Goal: Task Accomplishment & Management: Use online tool/utility

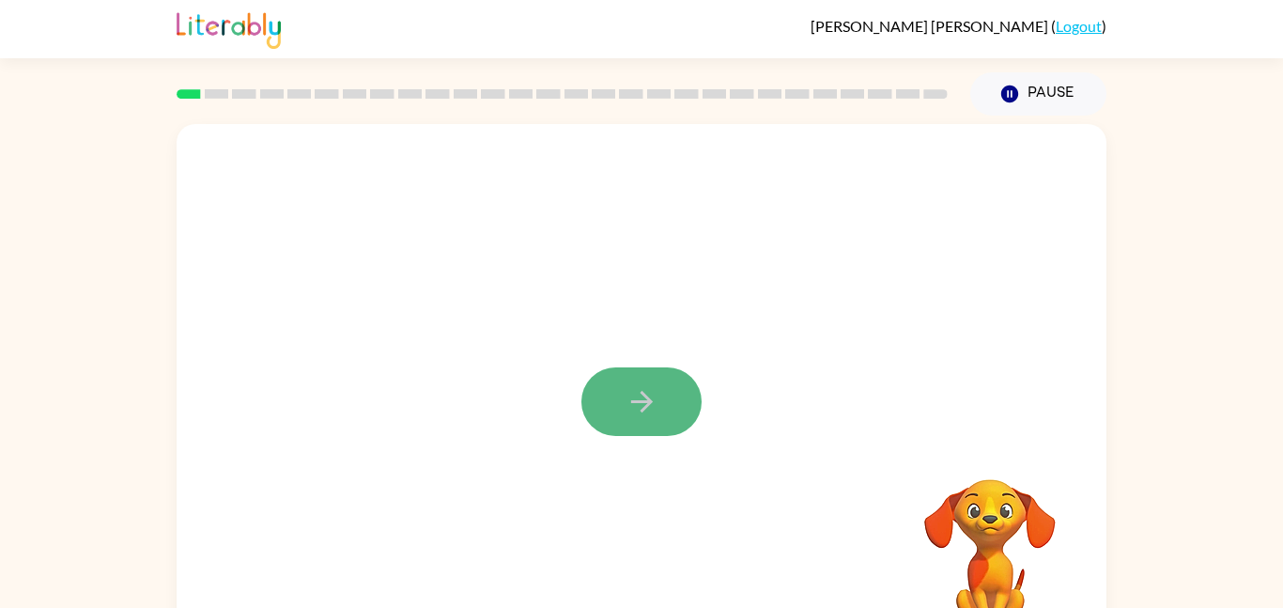
click at [663, 402] on button "button" at bounding box center [641, 401] width 120 height 69
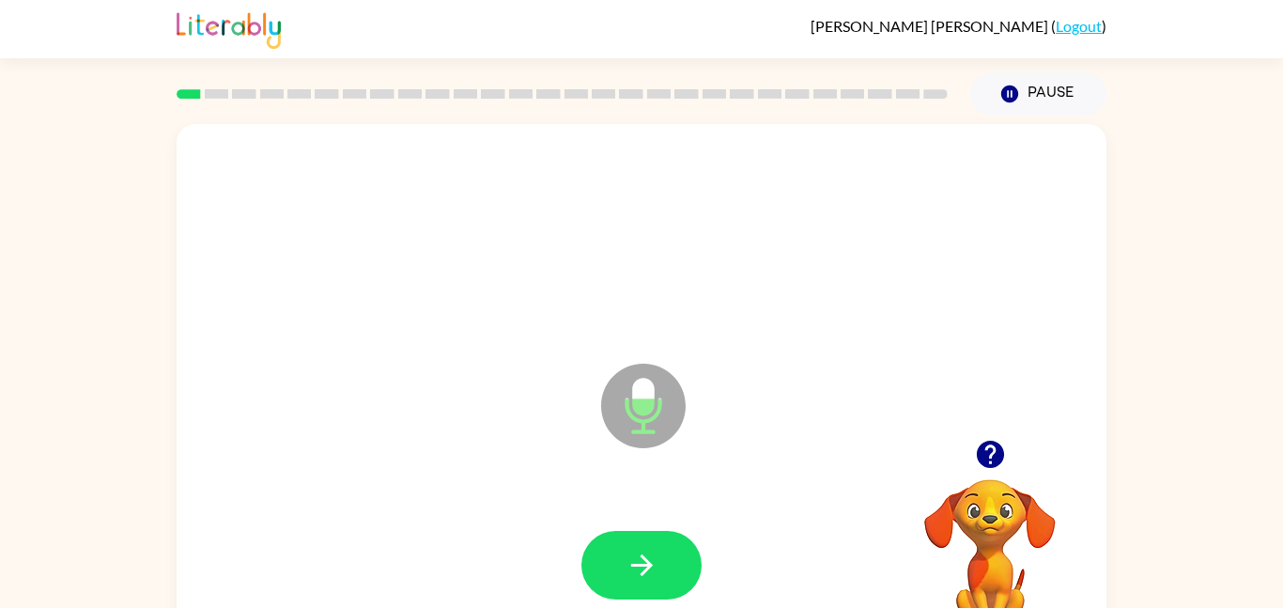
click at [615, 375] on icon at bounding box center [643, 405] width 85 height 85
click at [987, 443] on icon "button" at bounding box center [989, 453] width 27 height 27
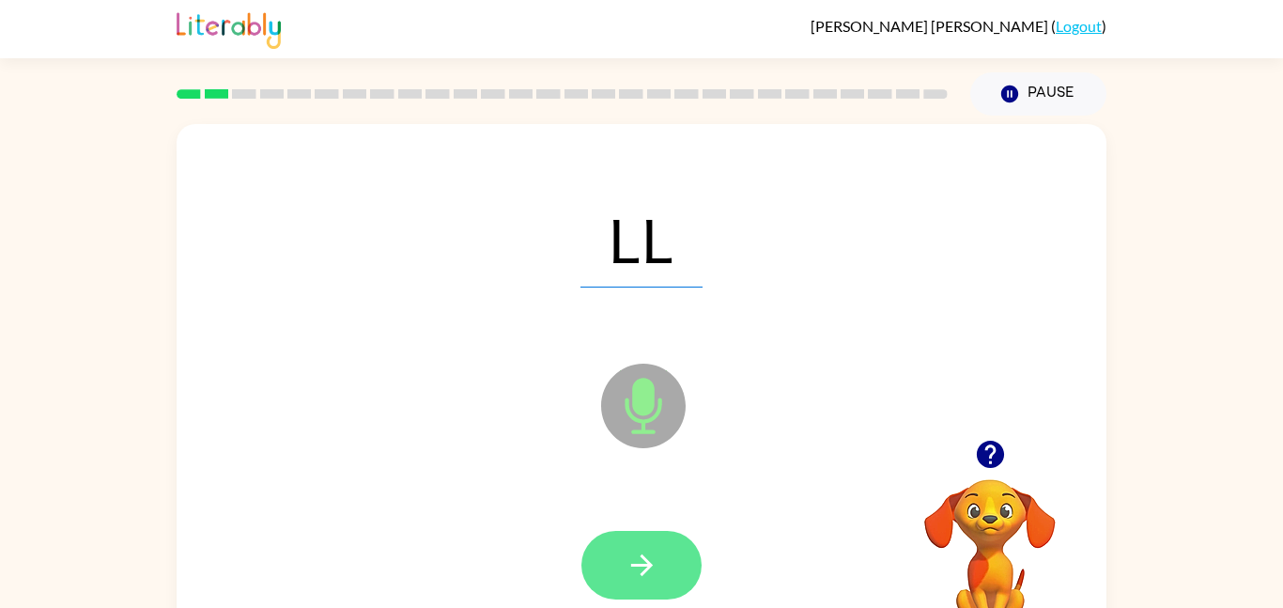
click at [601, 568] on button "button" at bounding box center [641, 565] width 120 height 69
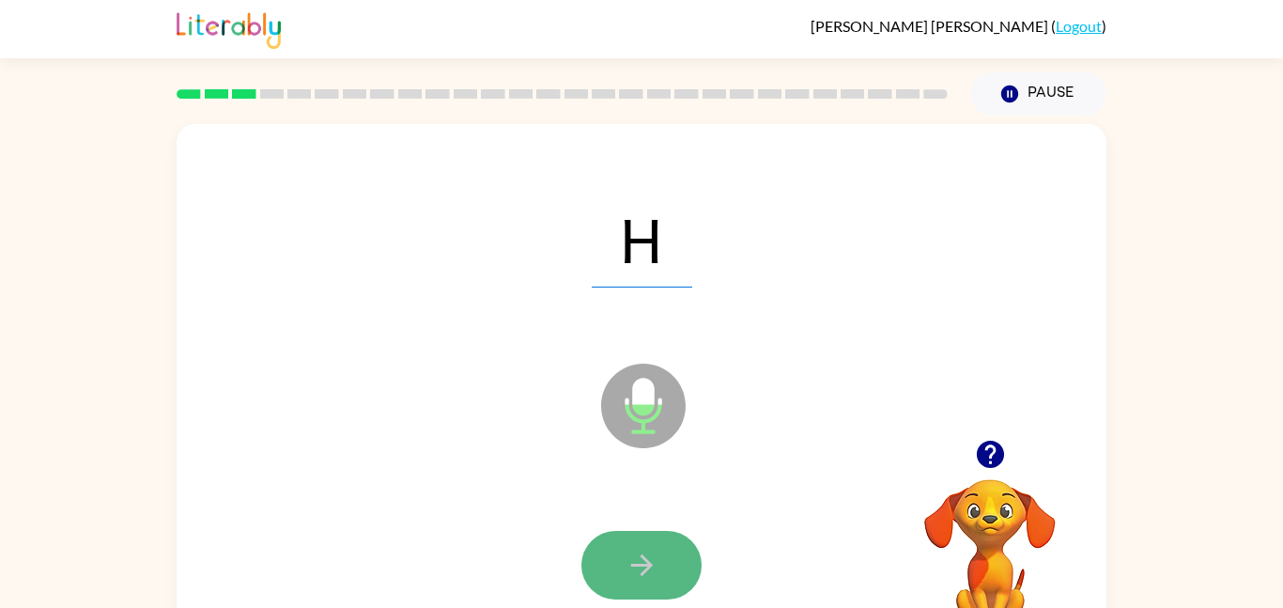
click at [601, 565] on button "button" at bounding box center [641, 565] width 120 height 69
click at [599, 571] on button "button" at bounding box center [641, 565] width 120 height 69
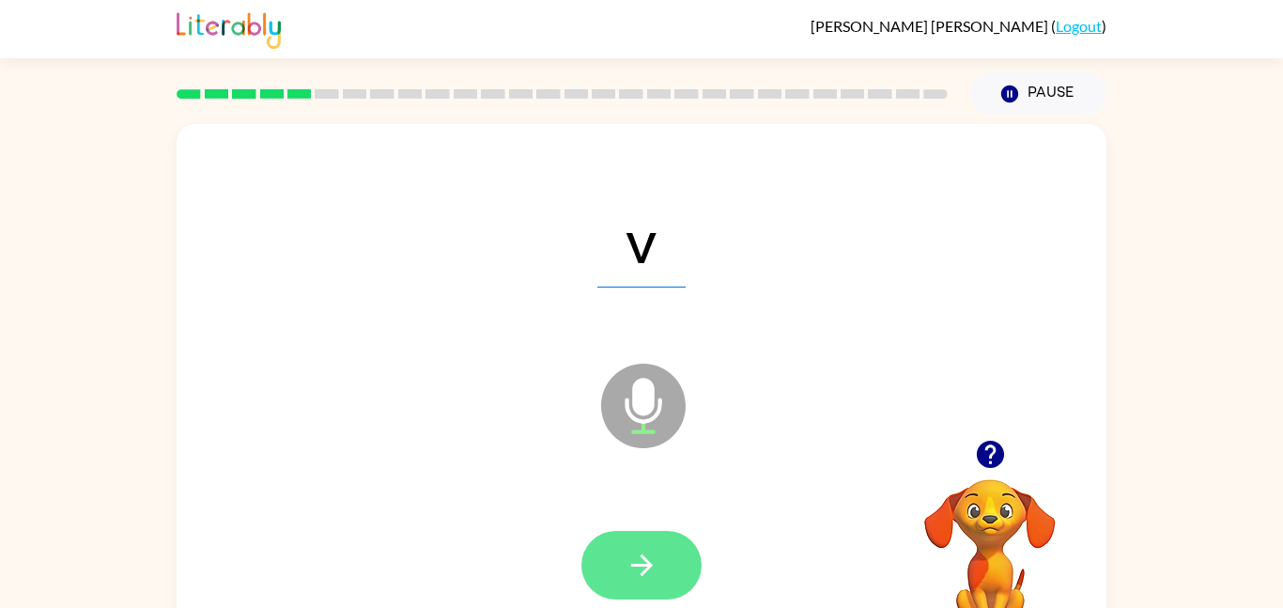
click at [619, 544] on button "button" at bounding box center [641, 565] width 120 height 69
click at [619, 536] on button "button" at bounding box center [641, 565] width 120 height 69
click at [619, 534] on button "button" at bounding box center [641, 565] width 120 height 69
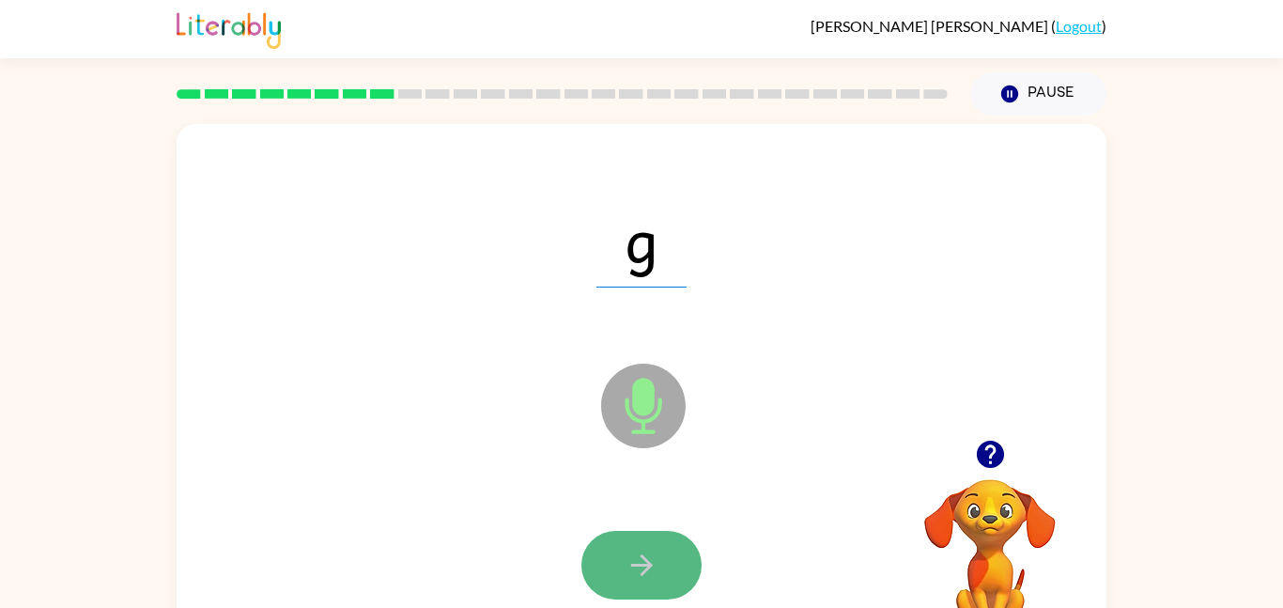
click at [616, 540] on button "button" at bounding box center [641, 565] width 120 height 69
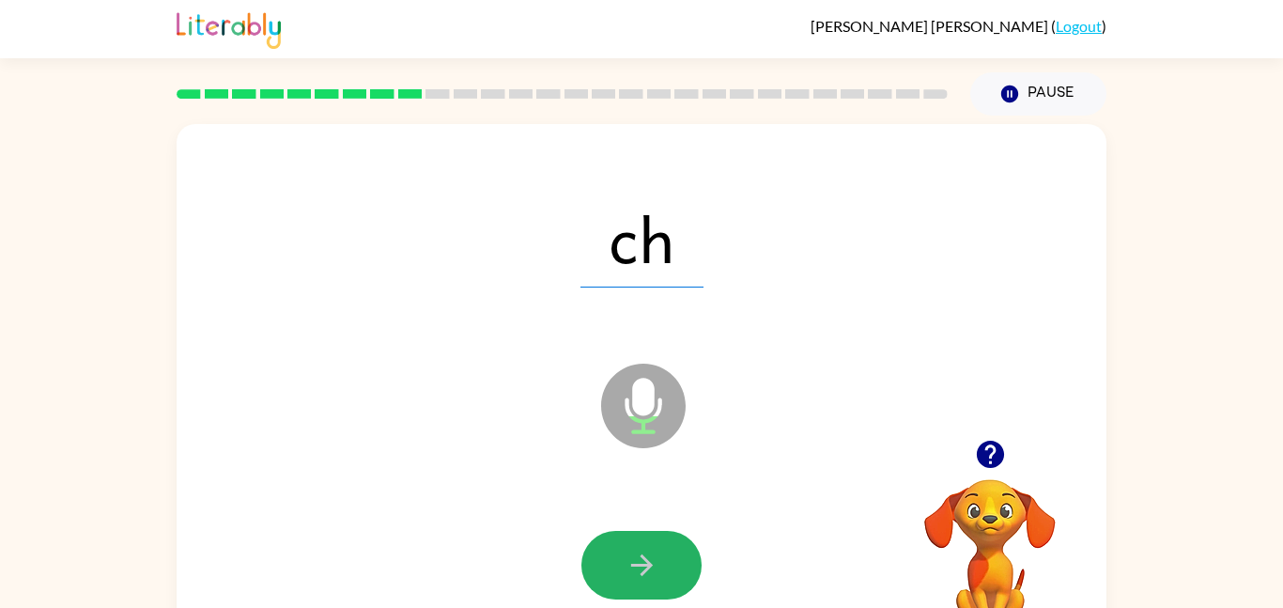
click at [616, 540] on button "button" at bounding box center [641, 565] width 120 height 69
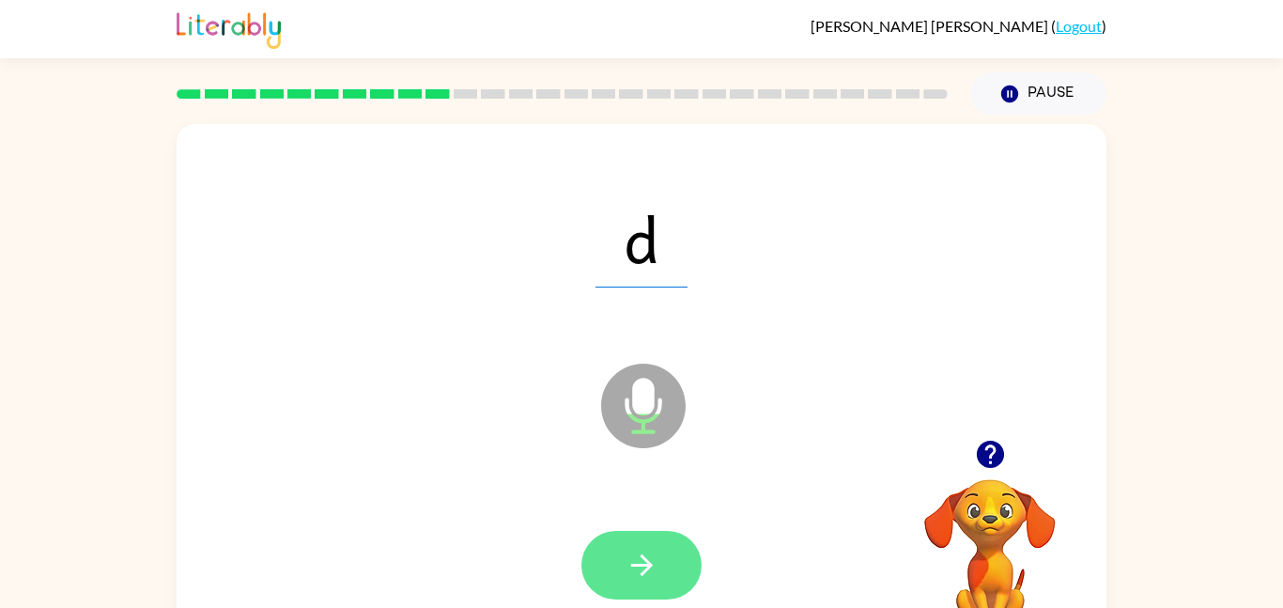
click at [611, 545] on button "button" at bounding box center [641, 565] width 120 height 69
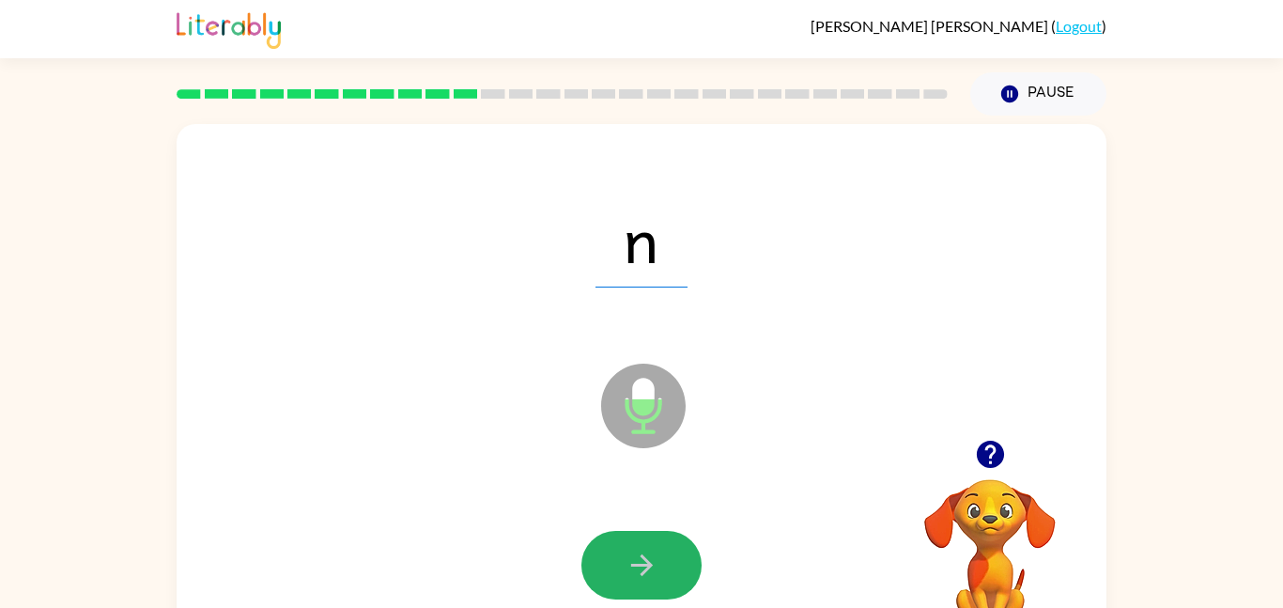
click at [611, 545] on button "button" at bounding box center [641, 565] width 120 height 69
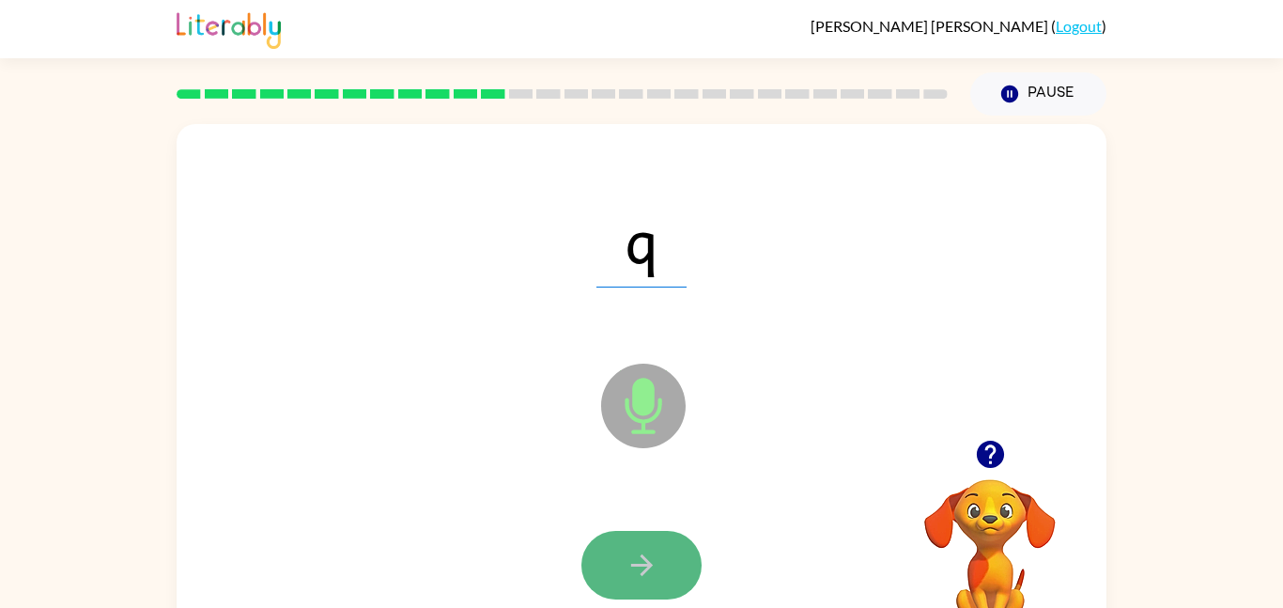
click at [613, 547] on button "button" at bounding box center [641, 565] width 120 height 69
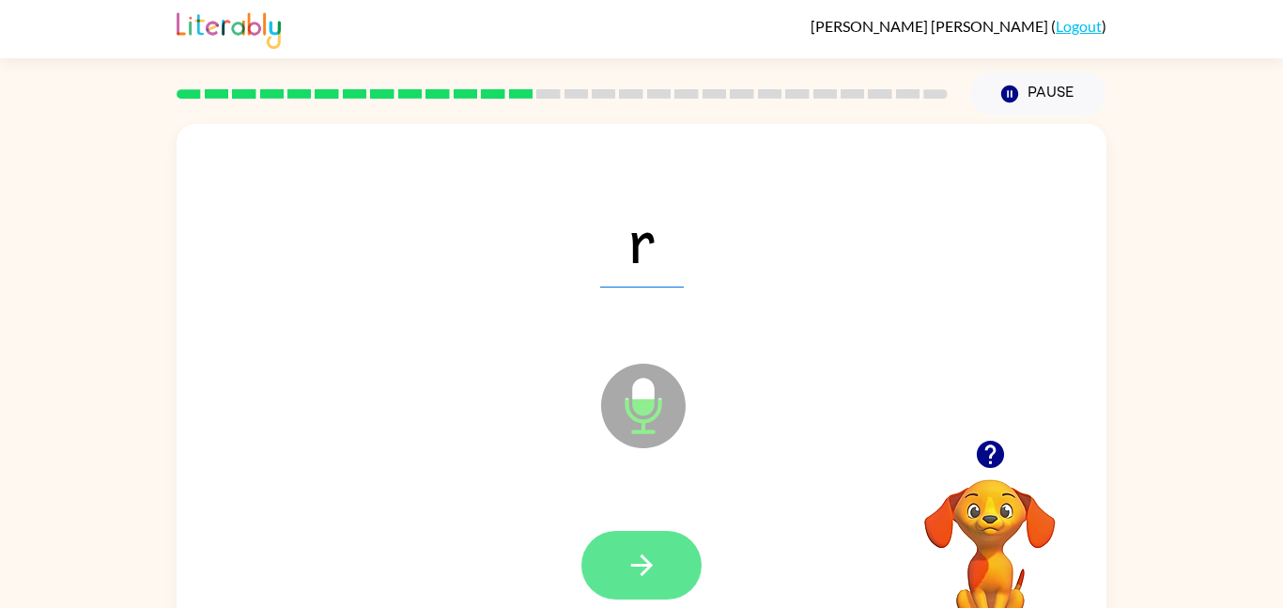
click at [614, 548] on button "button" at bounding box center [641, 565] width 120 height 69
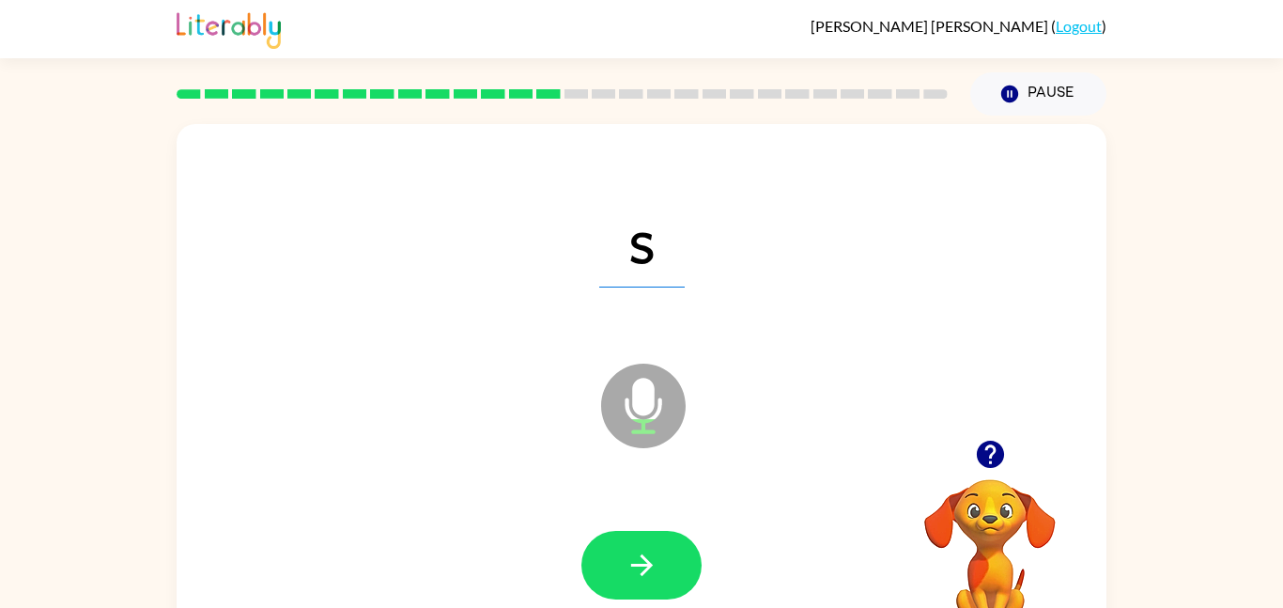
click at [614, 548] on button "button" at bounding box center [641, 565] width 120 height 69
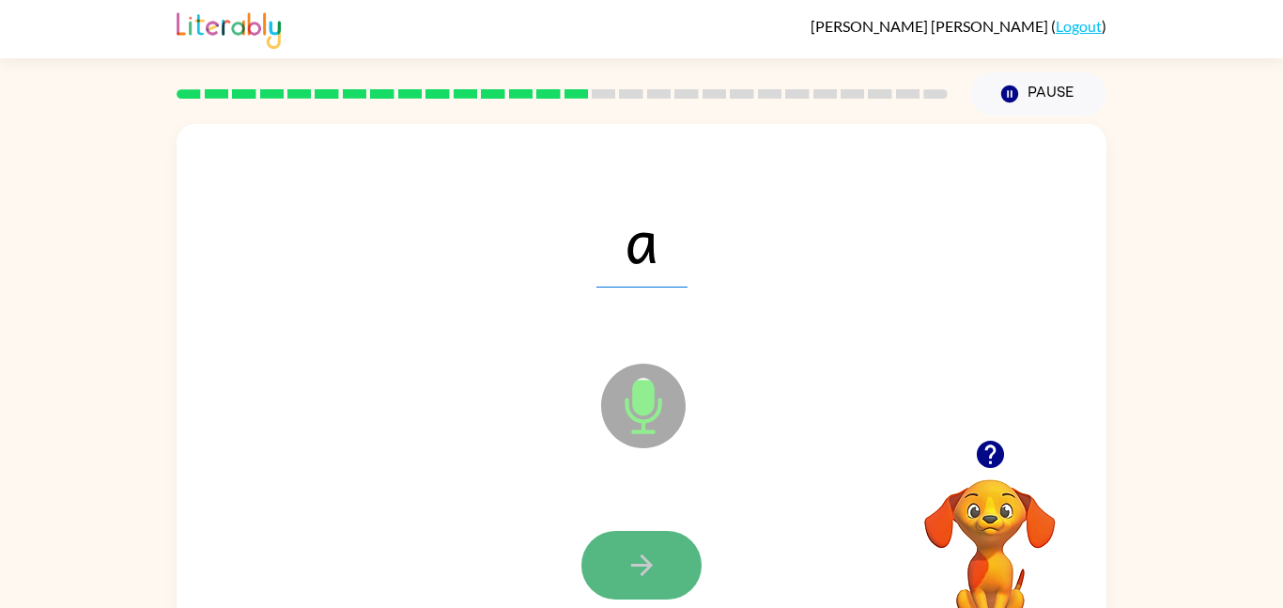
click at [642, 564] on icon "button" at bounding box center [641, 565] width 22 height 22
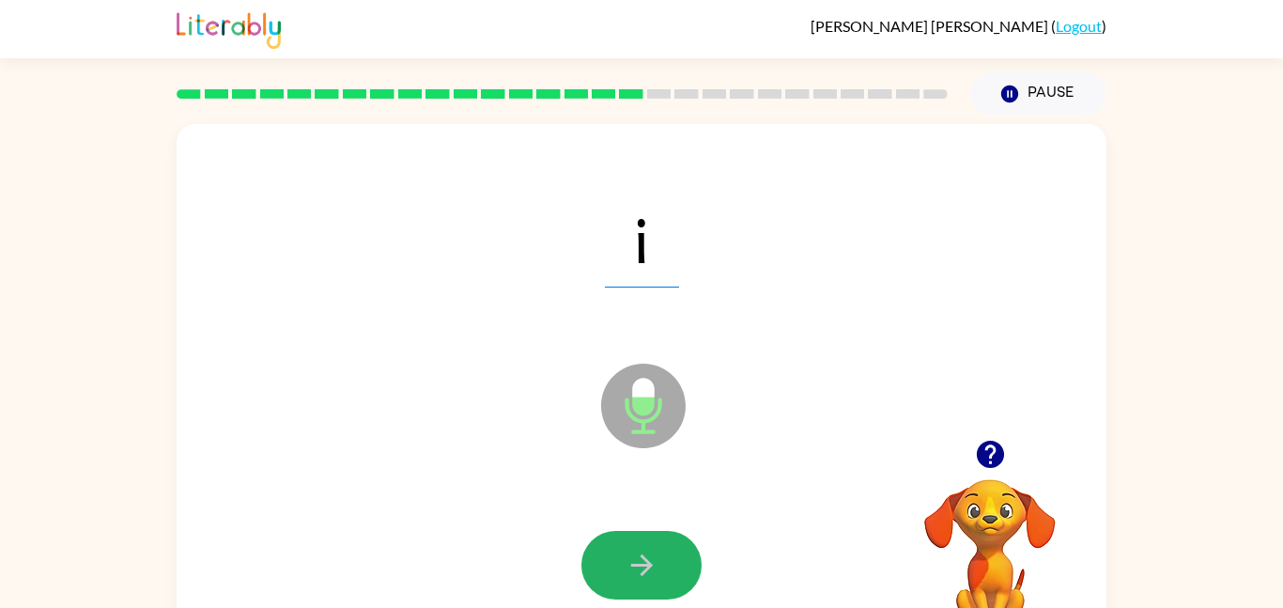
click at [642, 564] on icon "button" at bounding box center [641, 565] width 22 height 22
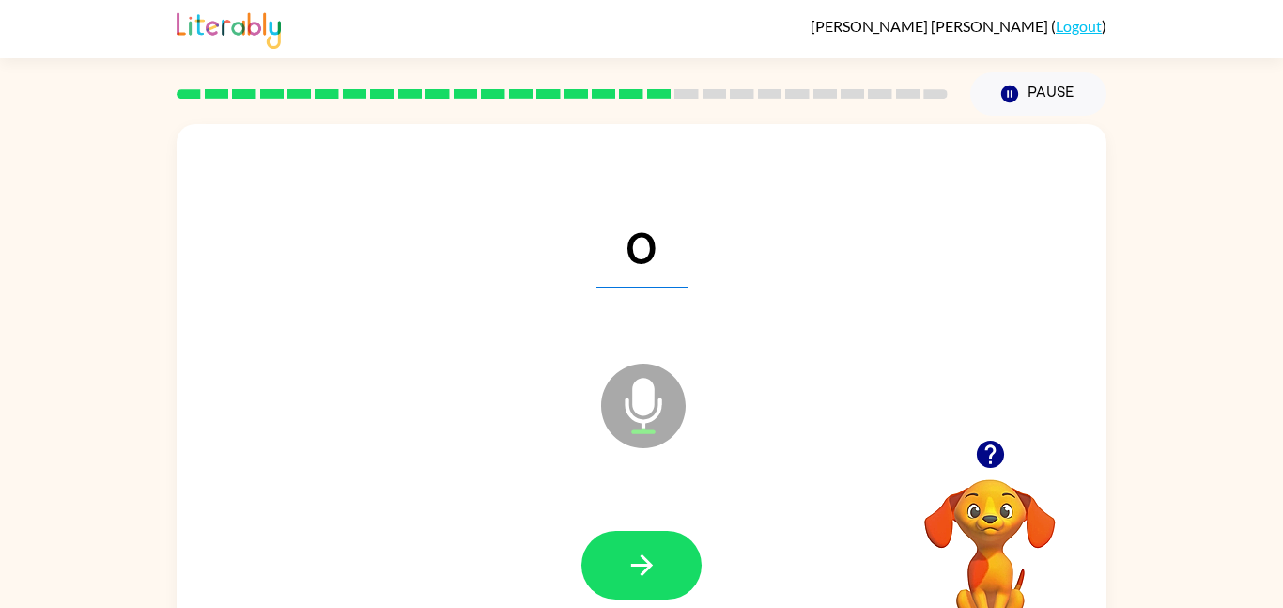
click at [642, 564] on icon "button" at bounding box center [641, 565] width 22 height 22
click at [638, 569] on icon "button" at bounding box center [641, 564] width 33 height 33
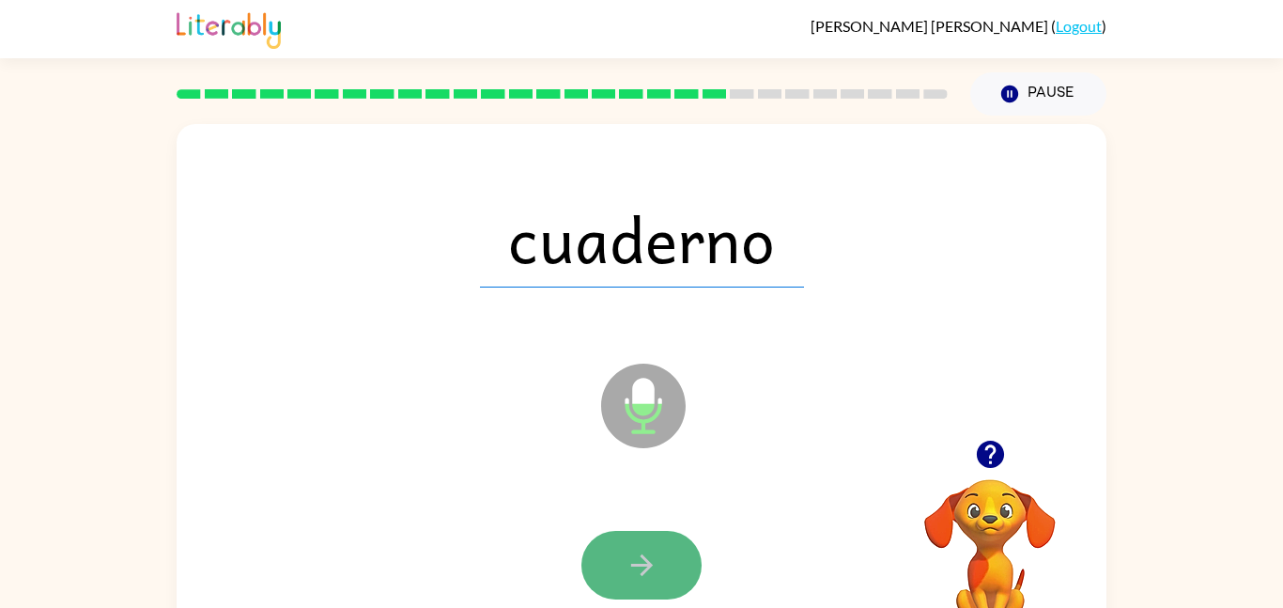
click at [638, 568] on icon "button" at bounding box center [641, 564] width 33 height 33
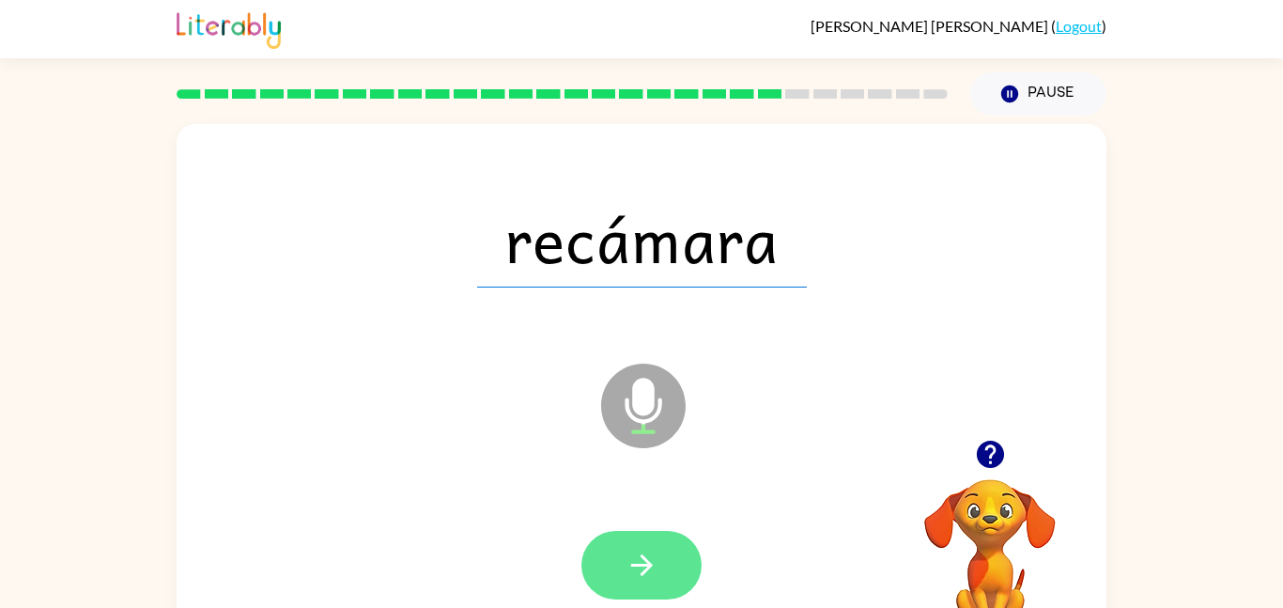
click at [612, 554] on button "button" at bounding box center [641, 565] width 120 height 69
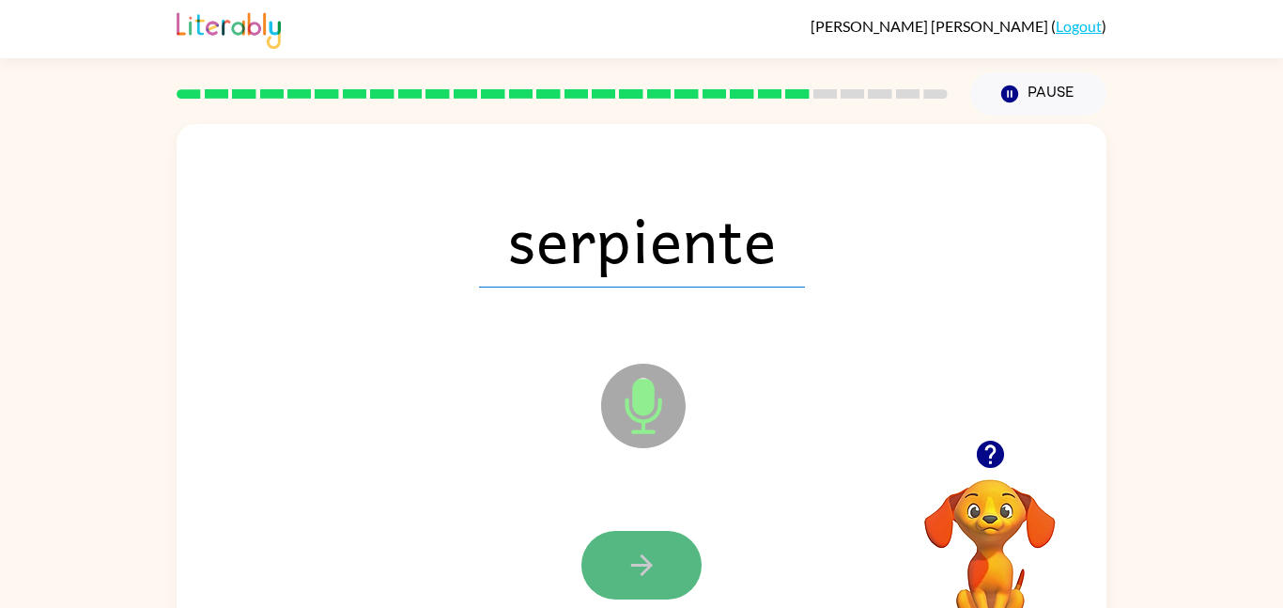
click at [608, 557] on button "button" at bounding box center [641, 565] width 120 height 69
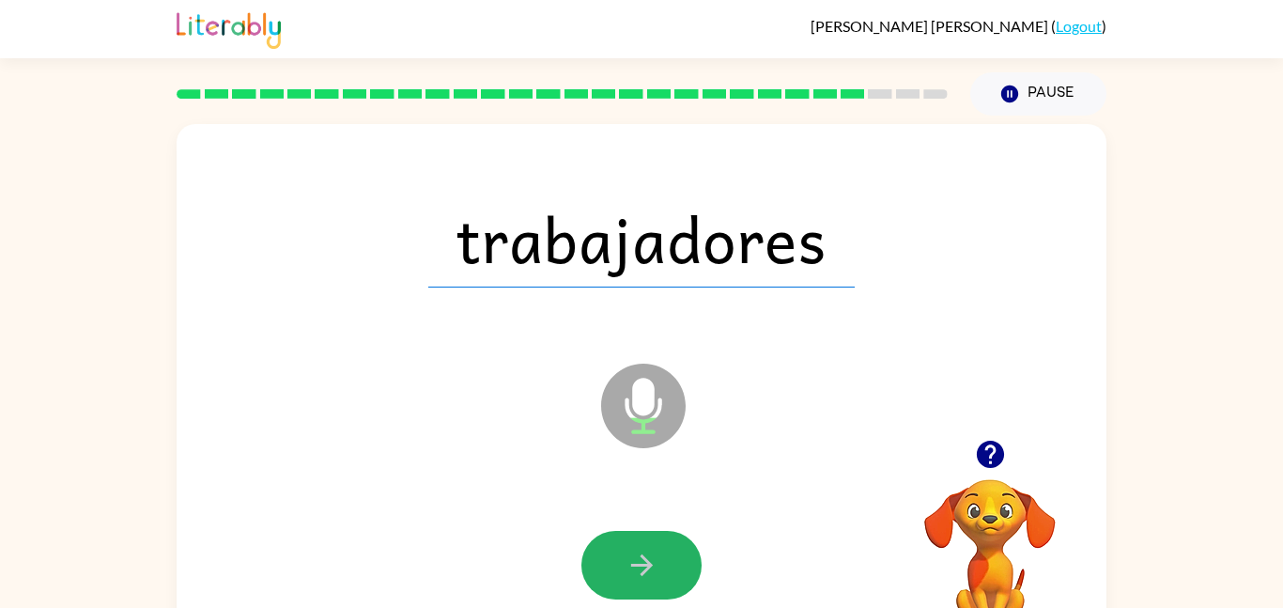
click at [608, 557] on button "button" at bounding box center [641, 565] width 120 height 69
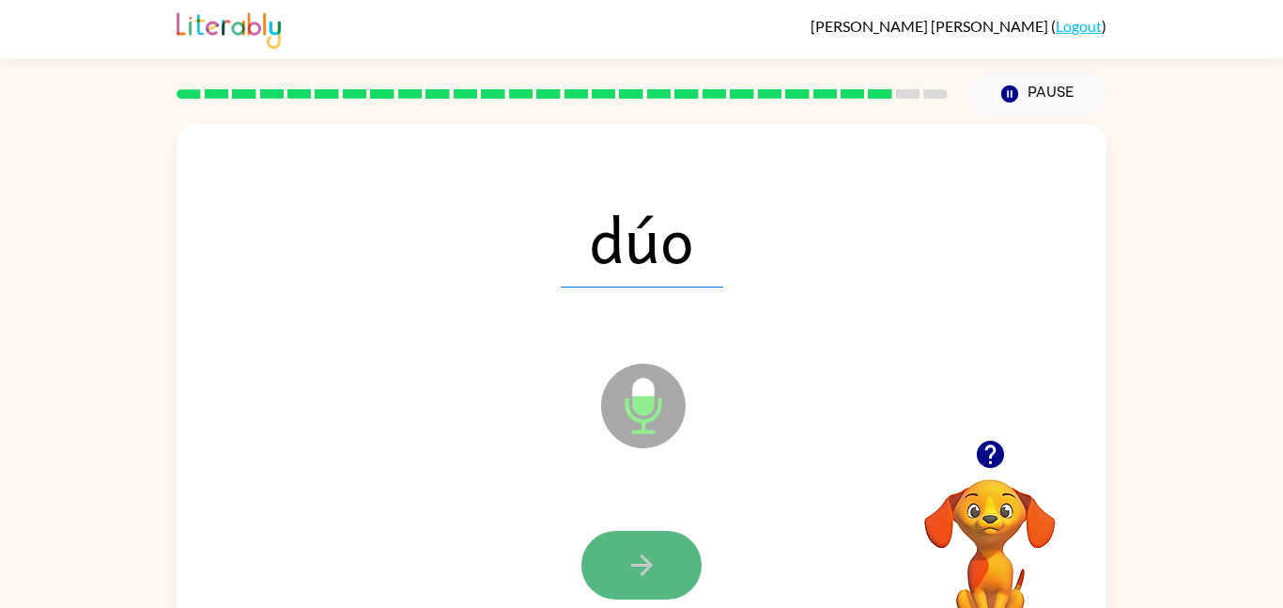
click at [608, 558] on button "button" at bounding box center [641, 565] width 120 height 69
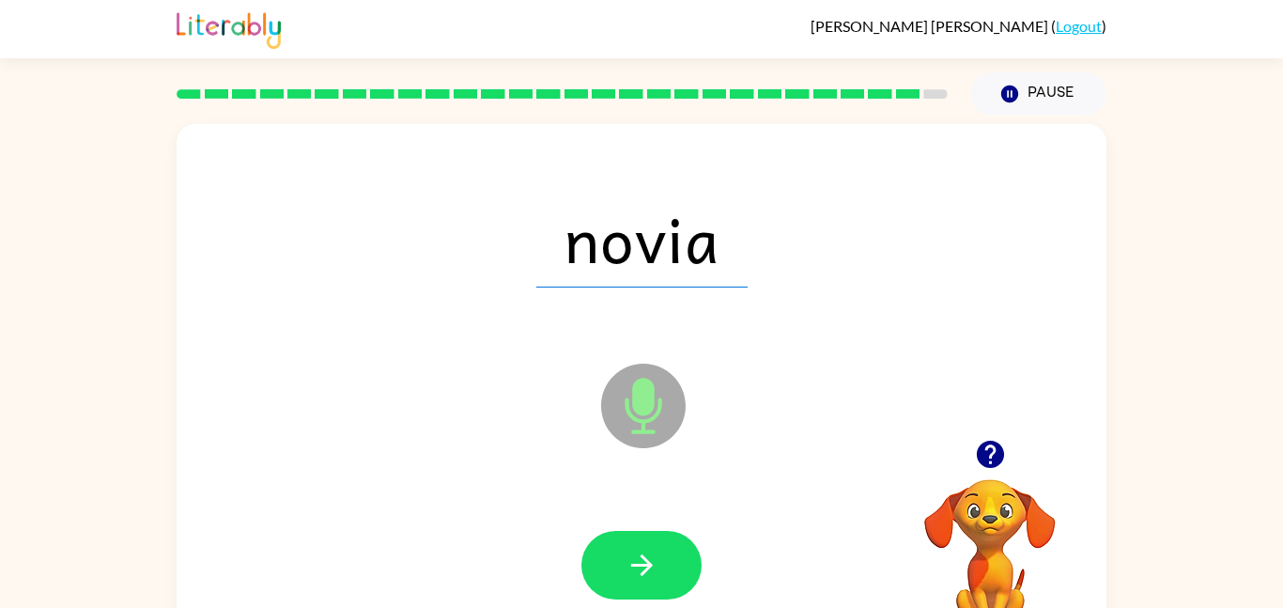
click at [608, 558] on button "button" at bounding box center [641, 565] width 120 height 69
